Goal: Transaction & Acquisition: Book appointment/travel/reservation

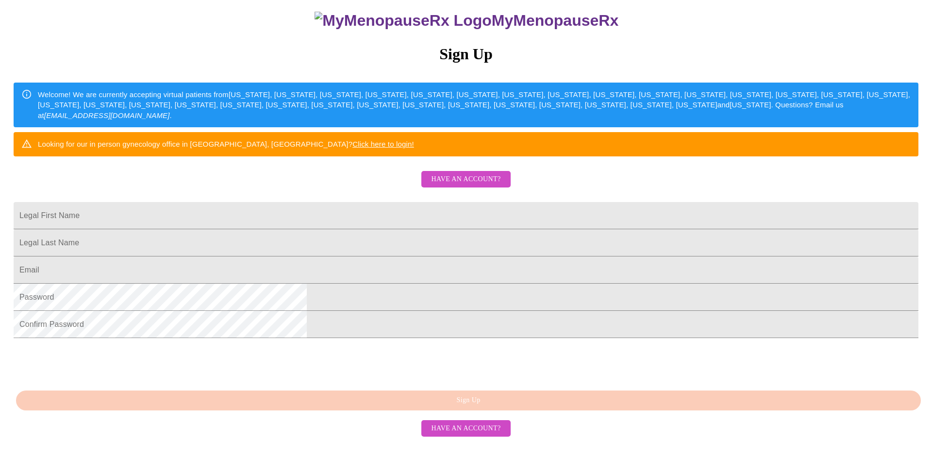
scroll to position [157, 0]
click at [389, 202] on input "Legal First Name" at bounding box center [466, 215] width 905 height 27
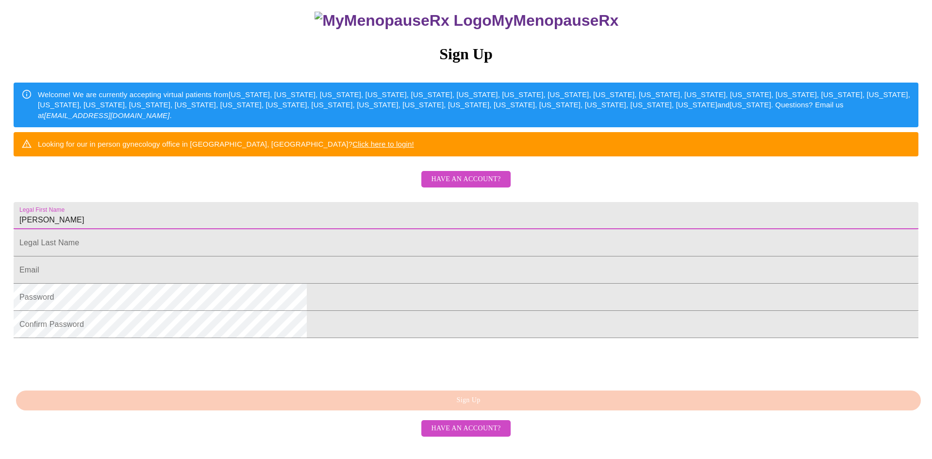
type input "[PERSON_NAME]"
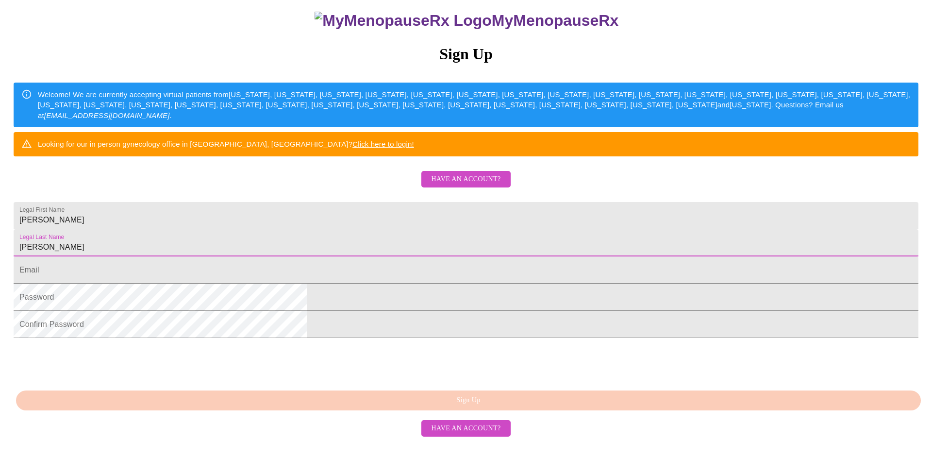
type input "[PERSON_NAME]"
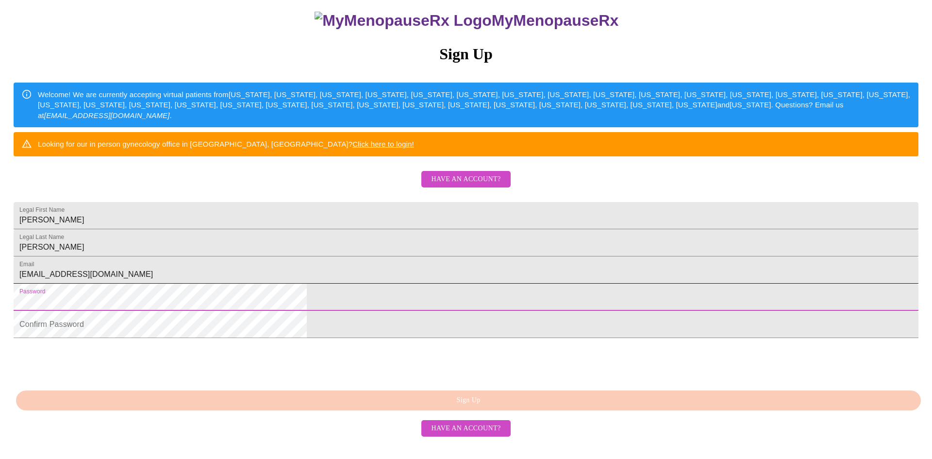
click at [347, 267] on input "[EMAIL_ADDRESS][DOMAIN_NAME]" at bounding box center [466, 269] width 905 height 27
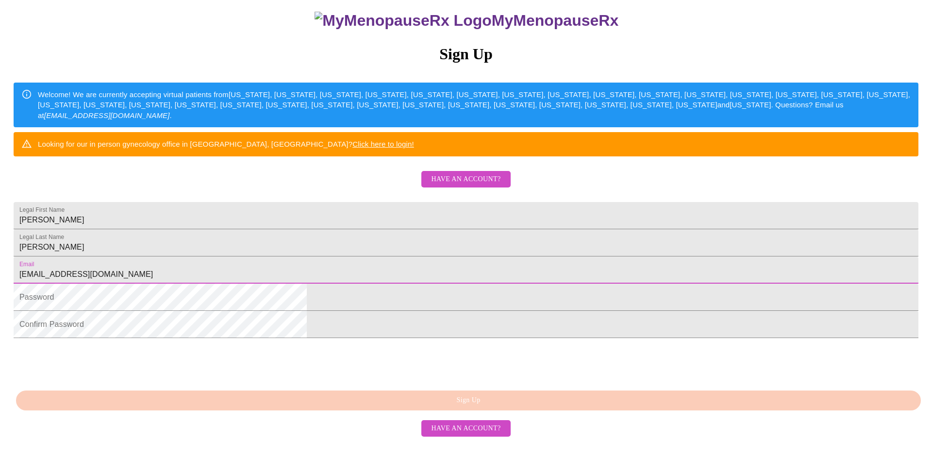
type input "[EMAIL_ADDRESS][DOMAIN_NAME]"
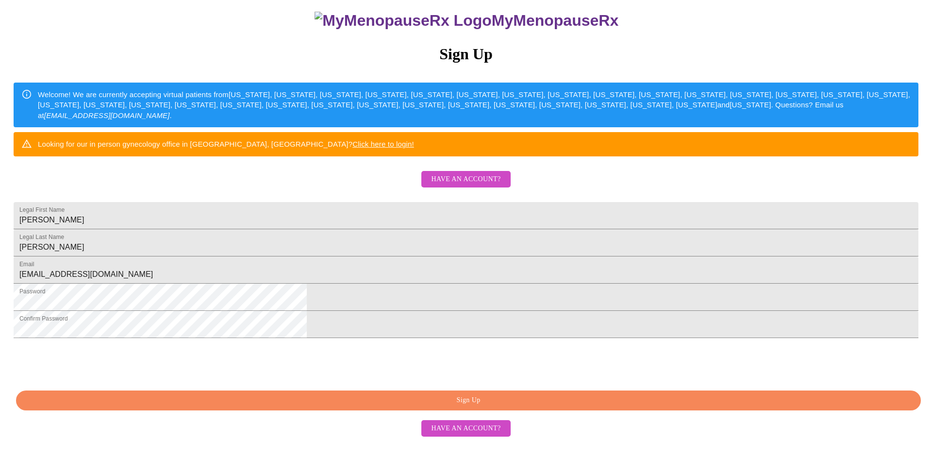
click at [466, 406] on span "Sign Up" at bounding box center [468, 400] width 882 height 12
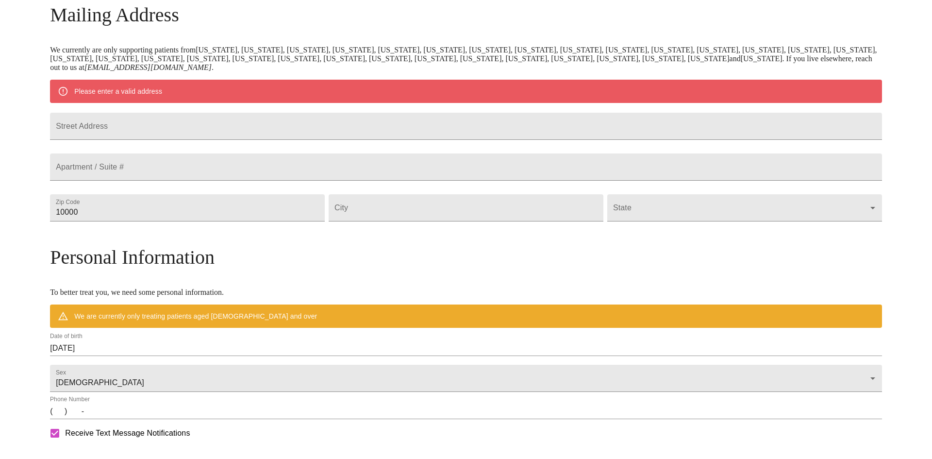
scroll to position [119, 0]
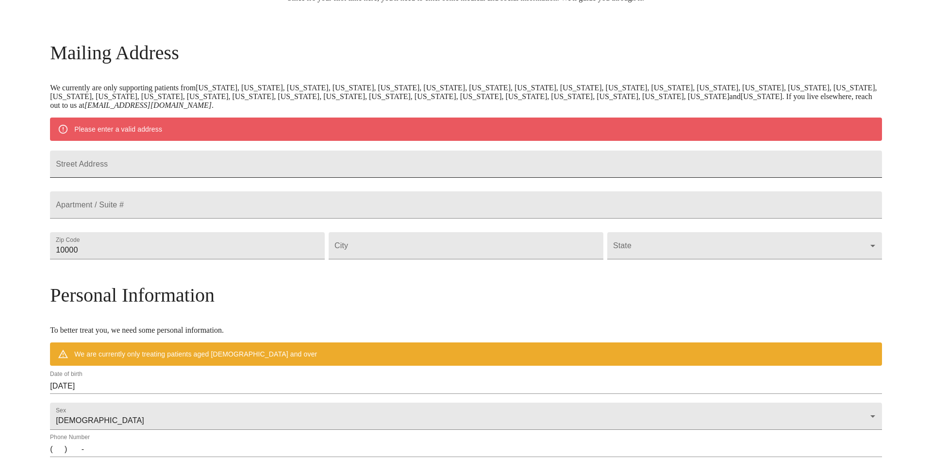
click at [409, 175] on input "Street Address" at bounding box center [466, 163] width 832 height 27
type input "[STREET_ADDRESS]"
type input "6"
type input "59105"
type input "[PERSON_NAME]"
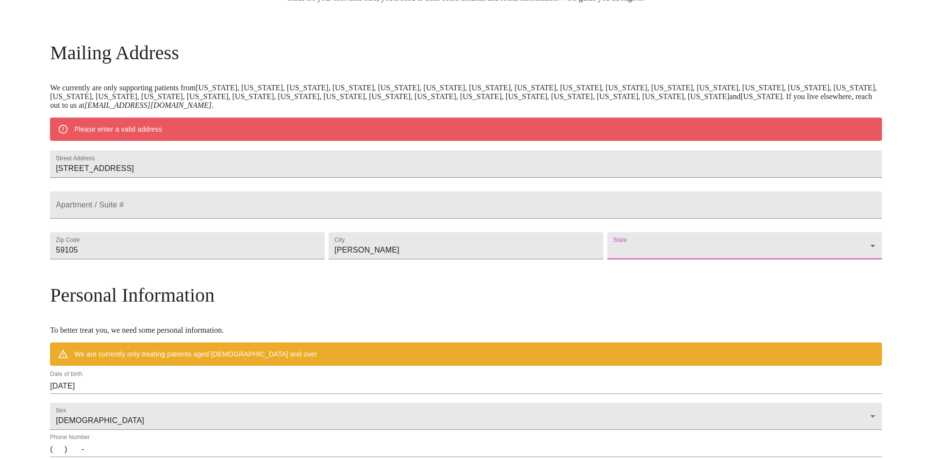
click at [615, 275] on body "MyMenopauseRx Welcome to MyMenopauseRx Since it's your first time here, you'll …" at bounding box center [466, 263] width 924 height 757
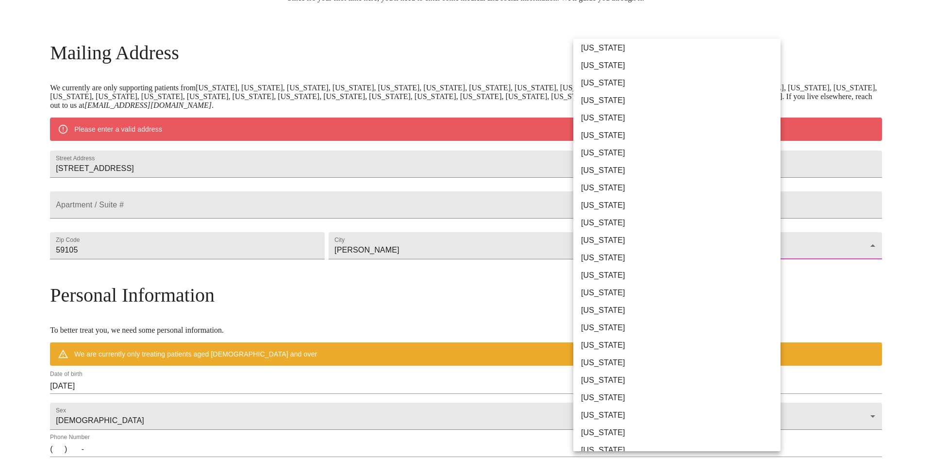
scroll to position [58, 0]
click at [620, 428] on li "[US_STATE]" at bounding box center [676, 430] width 207 height 17
type input "[US_STATE]"
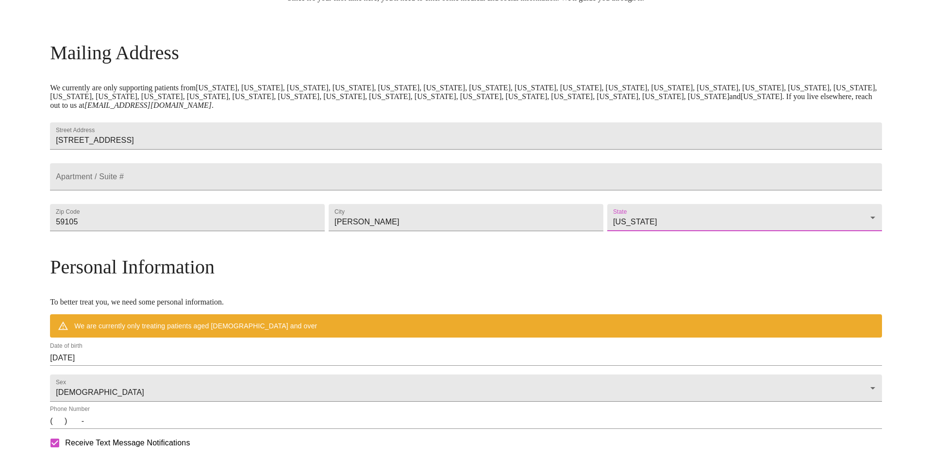
click at [192, 366] on input "[DATE]" at bounding box center [466, 358] width 832 height 16
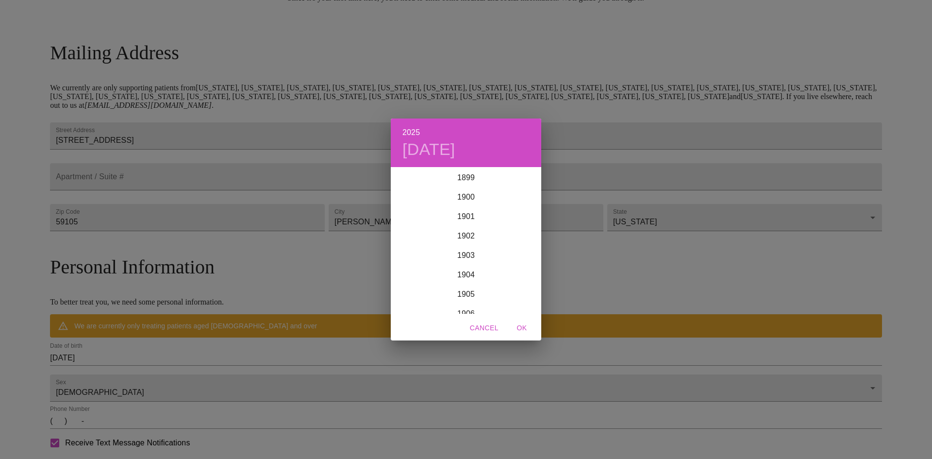
scroll to position [2388, 0]
click at [73, 333] on div "2025 [DATE] 1900 1901 1902 1903 1904 1905 1906 1907 1908 1909 1910 1911 1912 19…" at bounding box center [466, 229] width 932 height 459
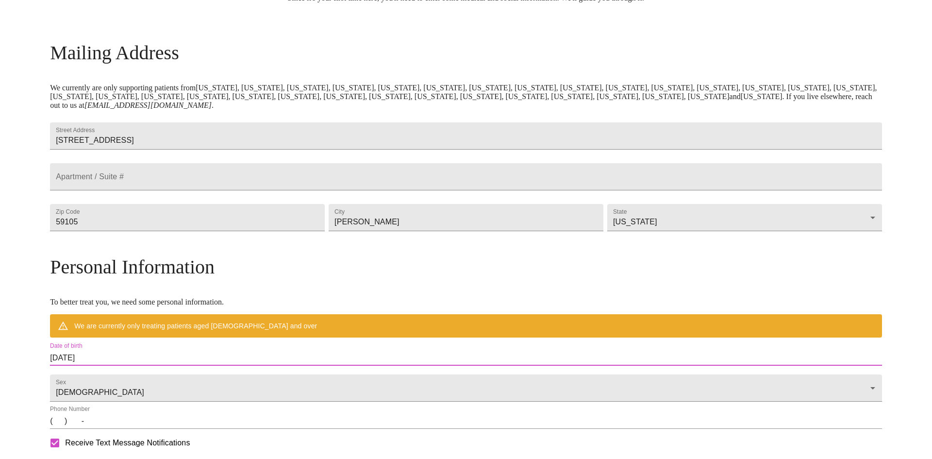
click at [159, 366] on input "[DATE]" at bounding box center [466, 358] width 832 height 16
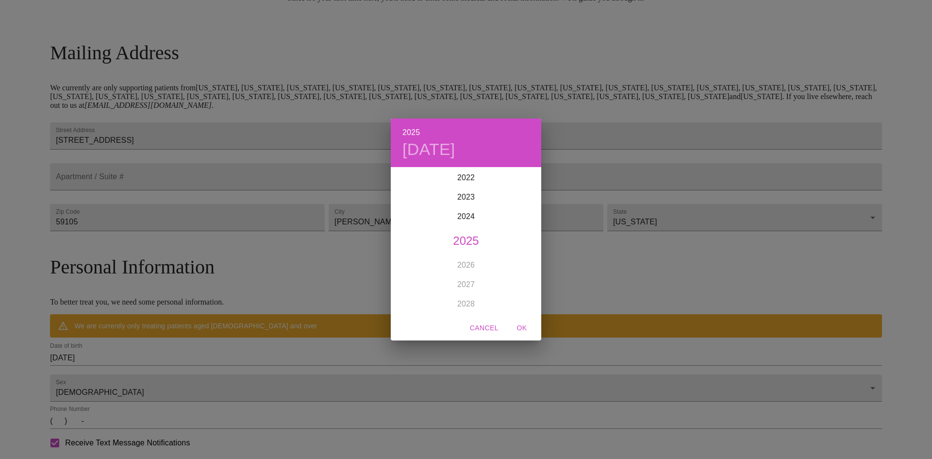
click at [431, 154] on h4 "[DATE]" at bounding box center [428, 149] width 53 height 20
click at [530, 180] on div "[DATE]" at bounding box center [466, 180] width 150 height 23
click at [402, 178] on icon "button" at bounding box center [403, 181] width 12 height 12
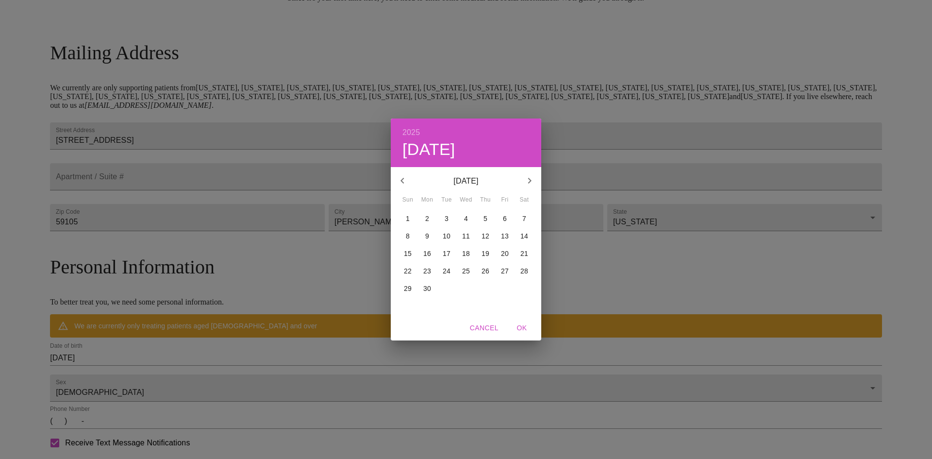
click at [402, 178] on icon "button" at bounding box center [403, 181] width 12 height 12
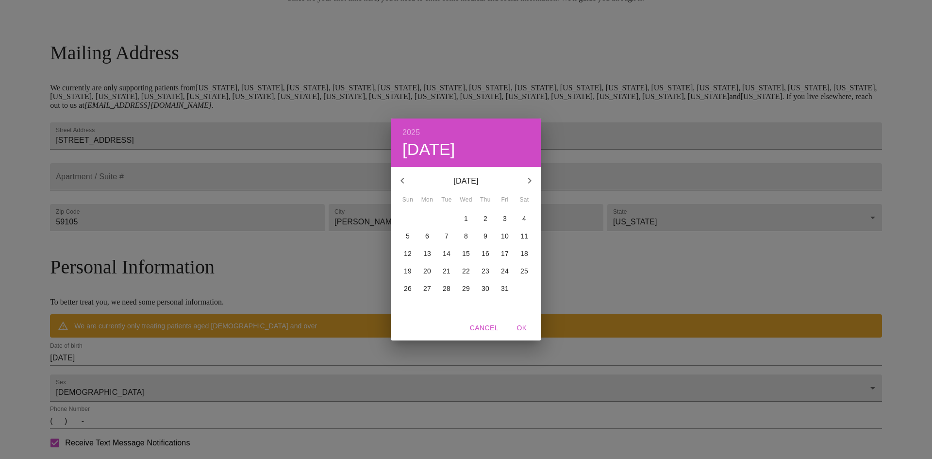
click at [427, 285] on p "27" at bounding box center [427, 288] width 8 height 10
click at [429, 142] on h4 "[DATE]" at bounding box center [428, 149] width 53 height 20
click at [415, 134] on h6 "2025" at bounding box center [410, 133] width 17 height 14
click at [467, 207] on div "1985" at bounding box center [466, 212] width 150 height 19
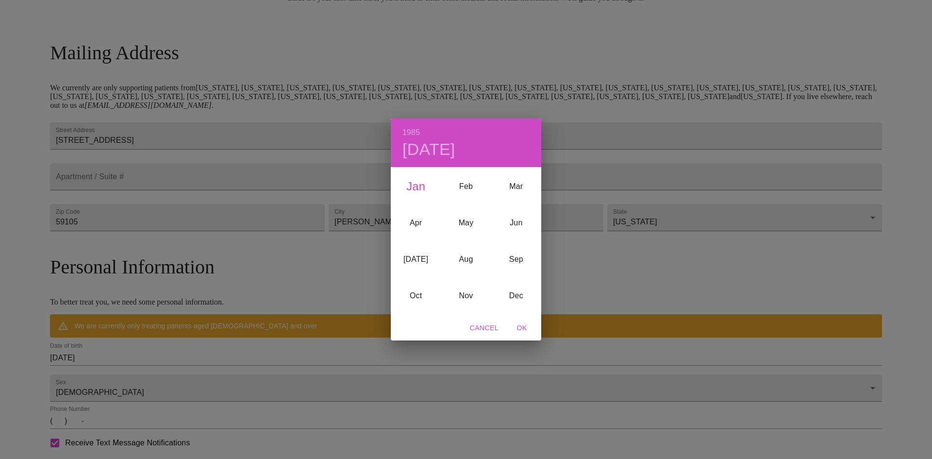
click at [524, 330] on span "OK" at bounding box center [521, 328] width 23 height 12
type input "[DATE]"
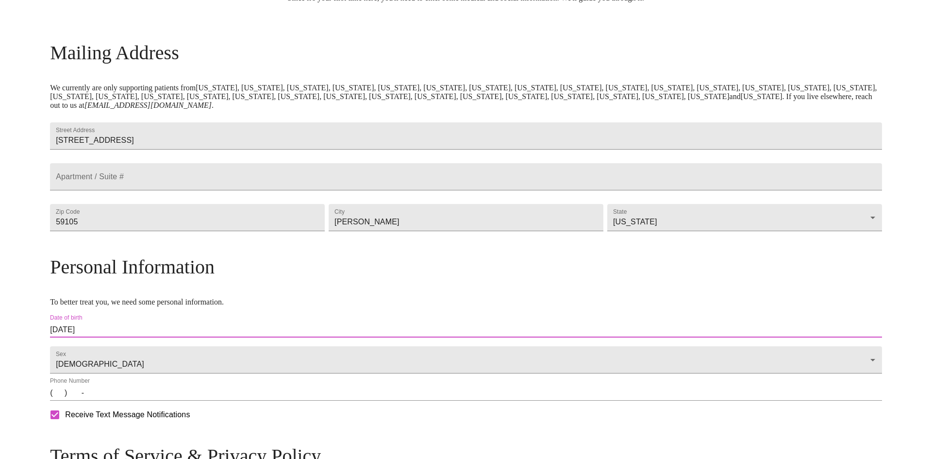
click at [158, 400] on input "(   )    -" at bounding box center [466, 393] width 832 height 16
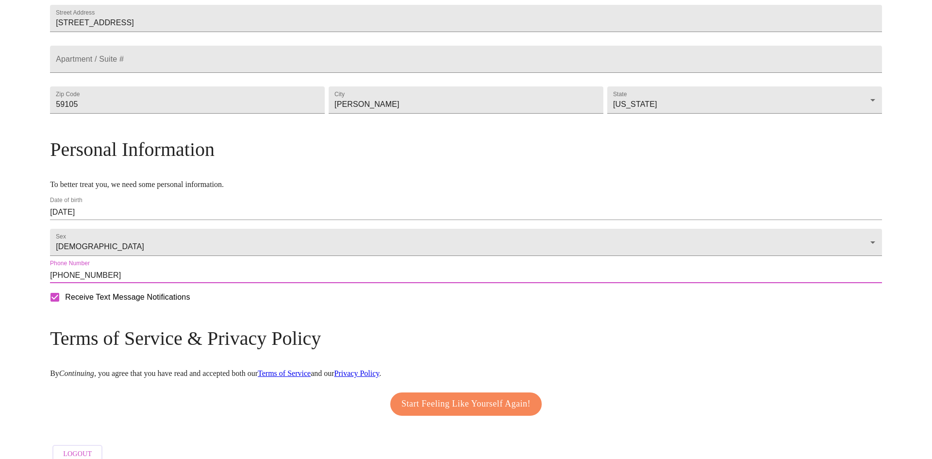
scroll to position [237, 0]
type input "[PHONE_NUMBER]"
click at [451, 411] on span "Start Feeling Like Yourself Again!" at bounding box center [465, 403] width 129 height 16
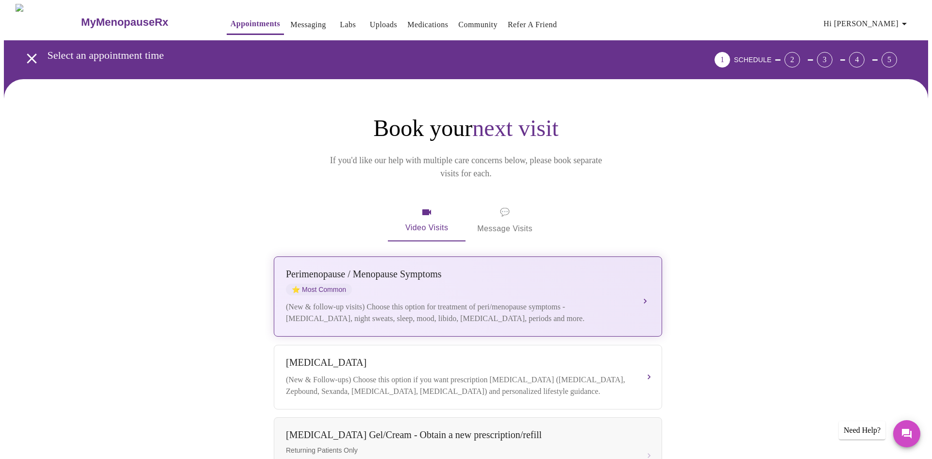
click at [517, 278] on div "[MEDICAL_DATA] / Menopause Symptoms ⭐ Most Common" at bounding box center [458, 281] width 345 height 27
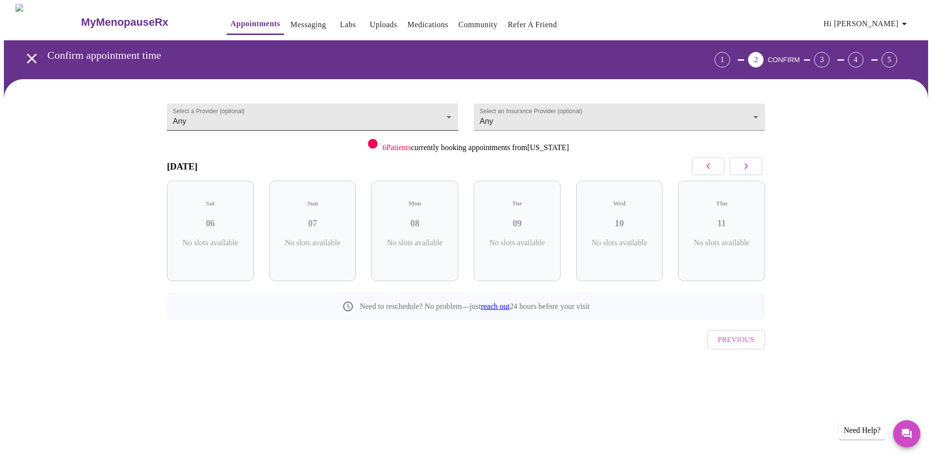
click at [235, 107] on body "MyMenopauseRx Appointments Messaging Labs Uploads Medications Community Refer a…" at bounding box center [466, 201] width 924 height 394
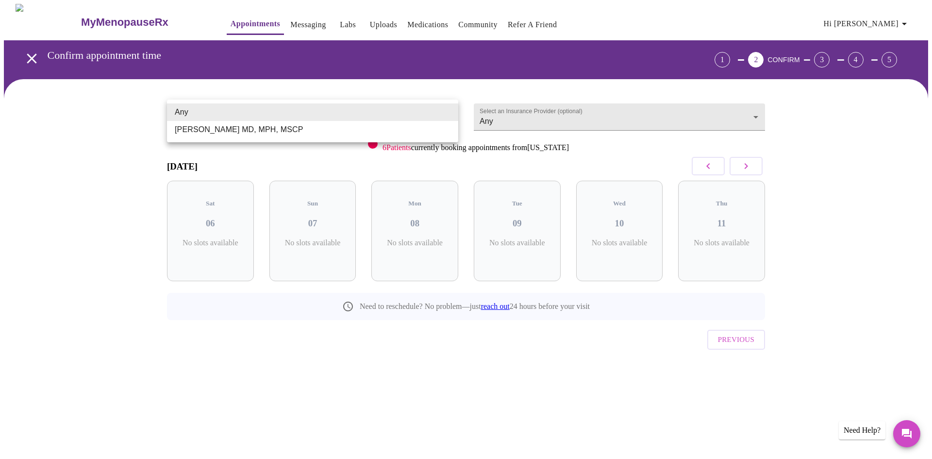
click at [233, 131] on li "[PERSON_NAME] MD, MPH, MSCP" at bounding box center [312, 129] width 291 height 17
type input "[PERSON_NAME] MD, MPH, MSCP"
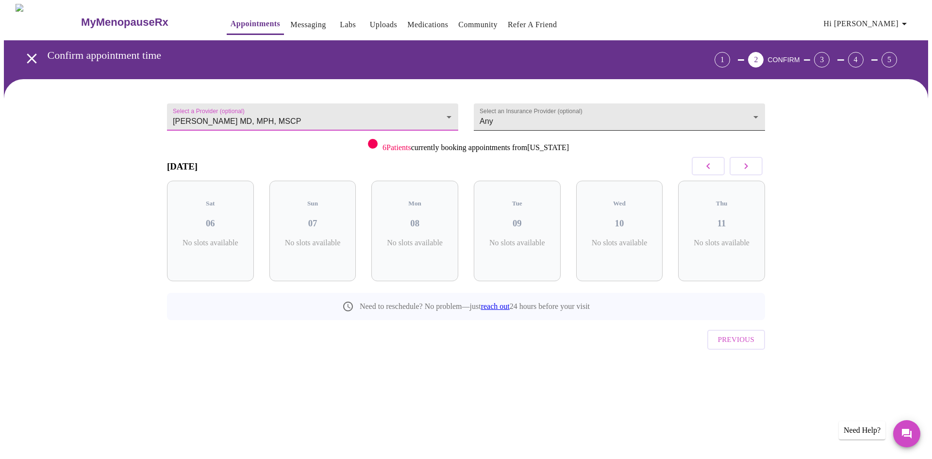
click at [513, 111] on body "MyMenopauseRx Appointments Messaging Labs Uploads Medications Community Refer a…" at bounding box center [466, 201] width 924 height 394
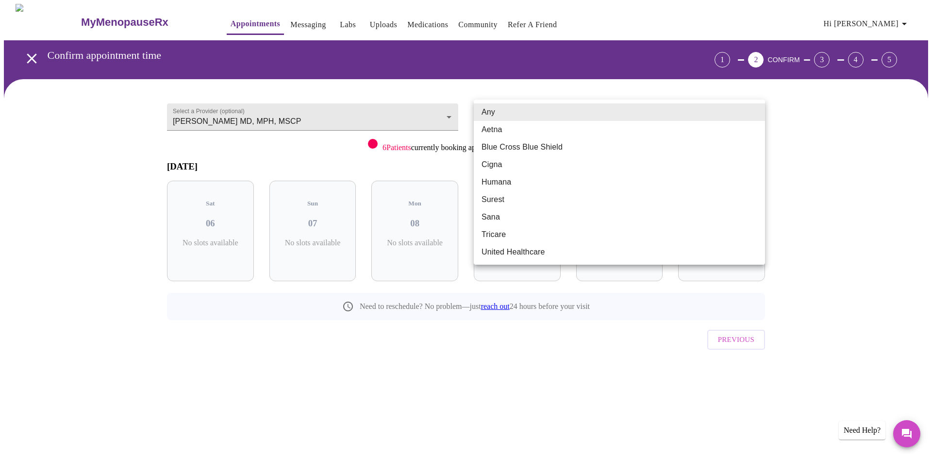
click at [492, 169] on li "Cigna" at bounding box center [619, 164] width 291 height 17
type input "Cigna"
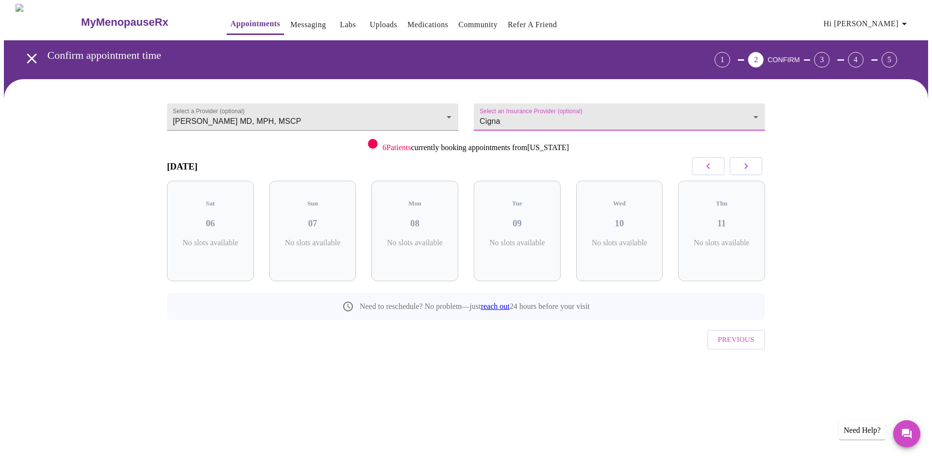
click at [745, 167] on icon "button" at bounding box center [746, 166] width 12 height 12
click at [317, 218] on h3 "18" at bounding box center [312, 223] width 71 height 11
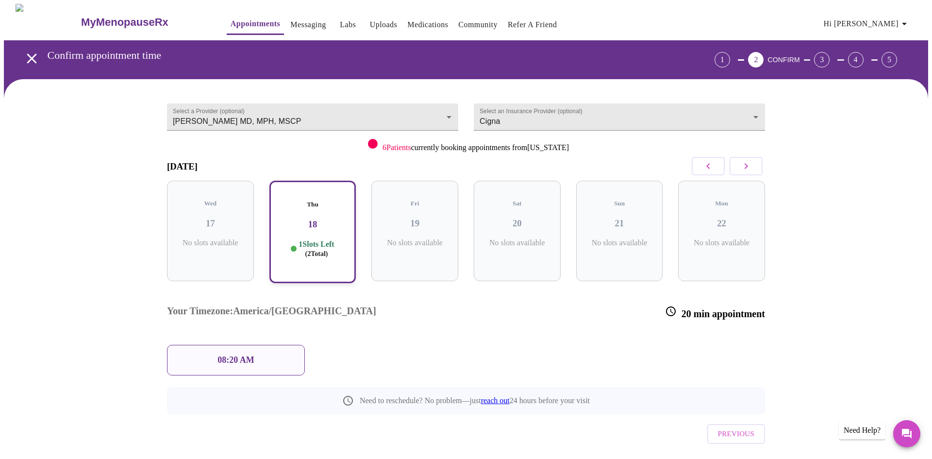
scroll to position [1, 0]
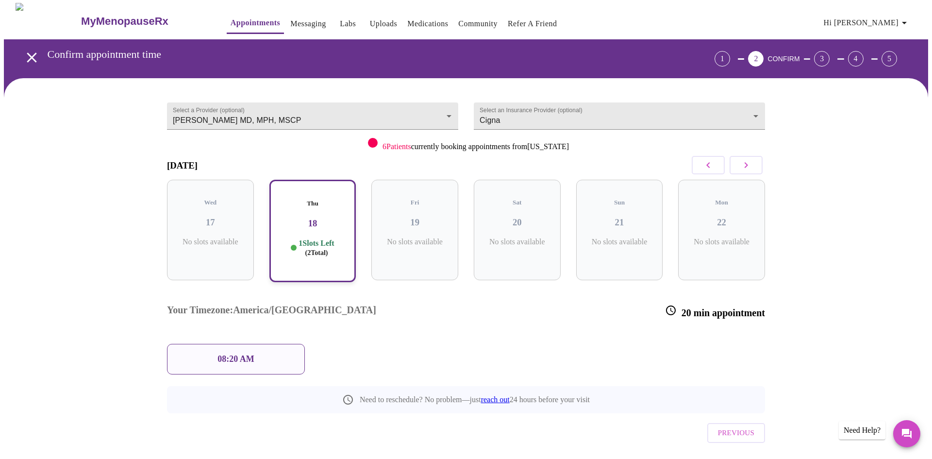
click at [236, 354] on p "08:20 AM" at bounding box center [235, 359] width 37 height 10
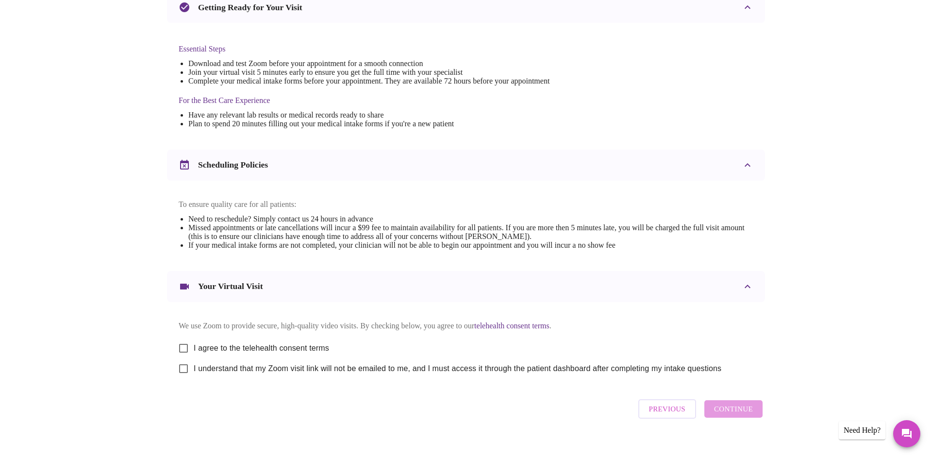
scroll to position [232, 0]
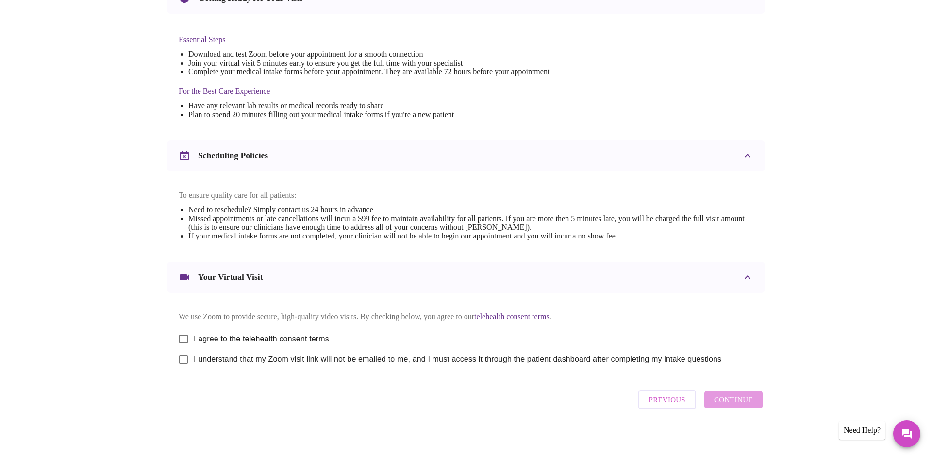
click at [183, 347] on input "I agree to the telehealth consent terms" at bounding box center [183, 339] width 20 height 20
checkbox input "true"
click at [181, 369] on input "I understand that my Zoom visit link will not be emailed to me, and I must acce…" at bounding box center [183, 359] width 20 height 20
checkbox input "true"
click at [735, 406] on span "Continue" at bounding box center [733, 399] width 39 height 13
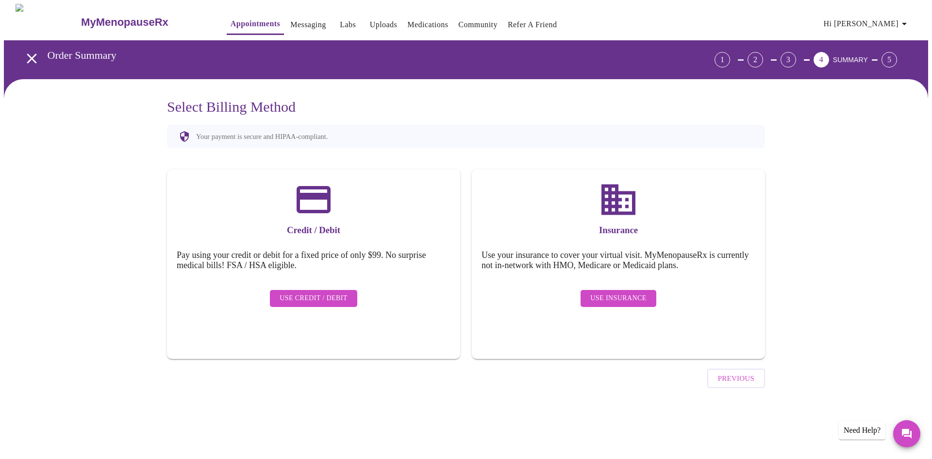
scroll to position [0, 0]
click at [638, 294] on span "Use Insurance" at bounding box center [618, 298] width 56 height 12
